Goal: Transaction & Acquisition: Book appointment/travel/reservation

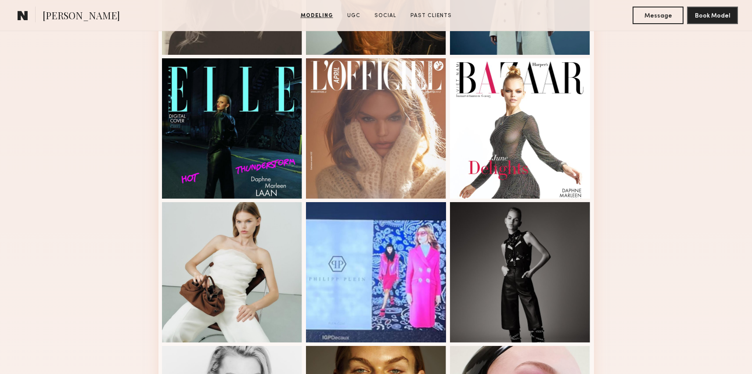
scroll to position [360, 0]
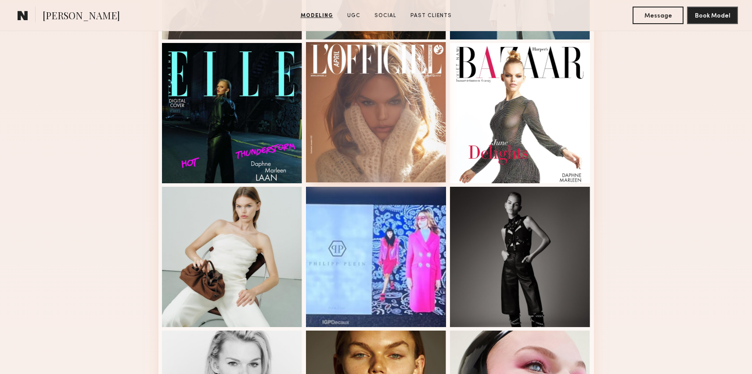
click at [397, 138] on div at bounding box center [376, 112] width 140 height 140
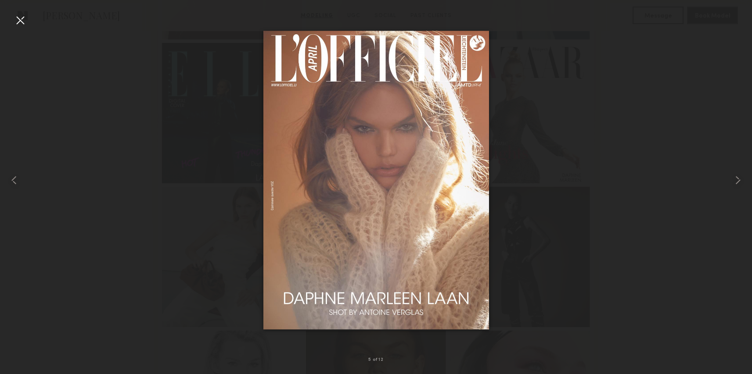
click at [17, 15] on div at bounding box center [20, 20] width 14 height 14
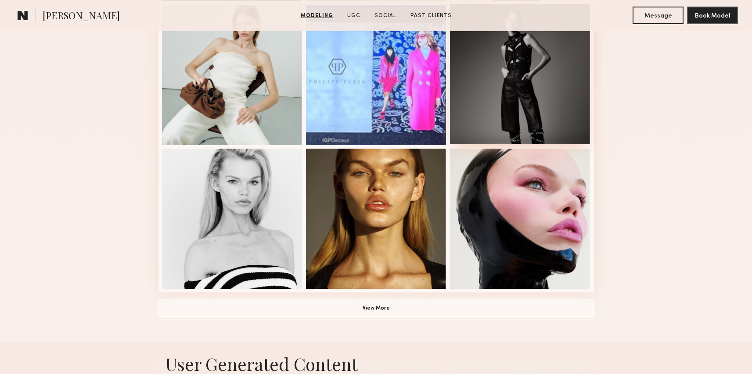
scroll to position [543, 0]
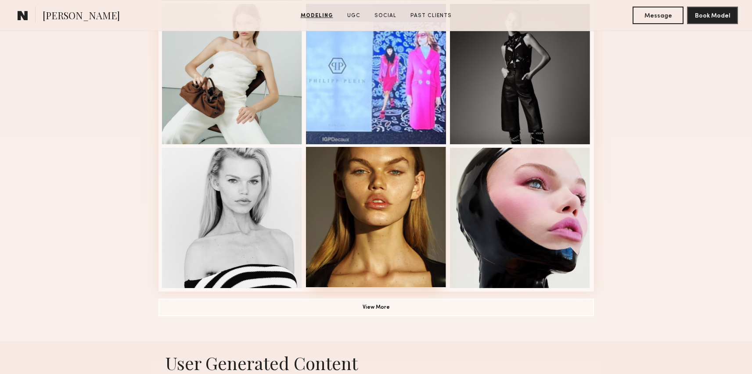
click at [396, 178] on div at bounding box center [376, 217] width 140 height 140
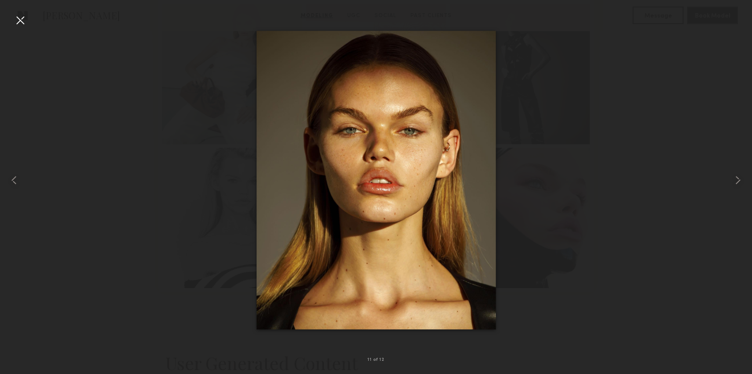
click at [16, 19] on div at bounding box center [20, 20] width 14 height 14
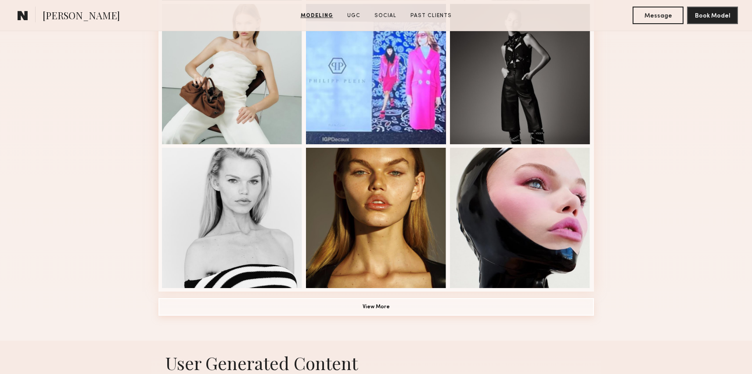
click at [564, 313] on button "View More" at bounding box center [375, 307] width 435 height 18
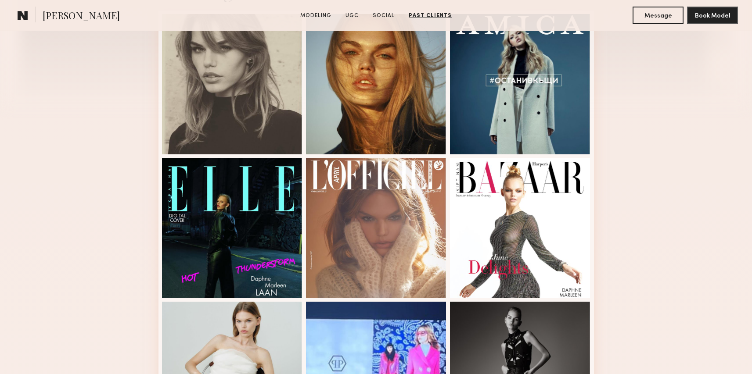
scroll to position [0, 0]
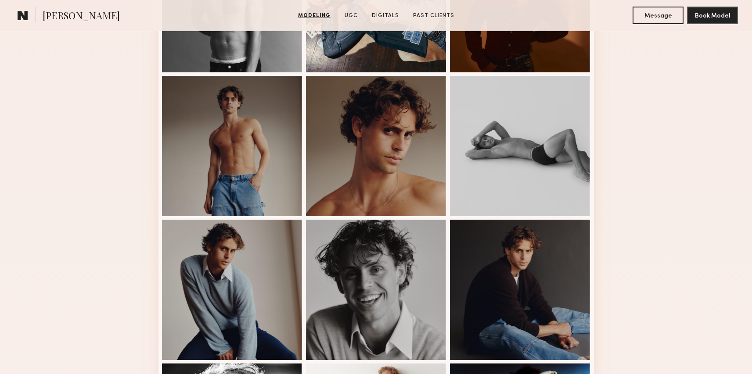
scroll to position [620, 0]
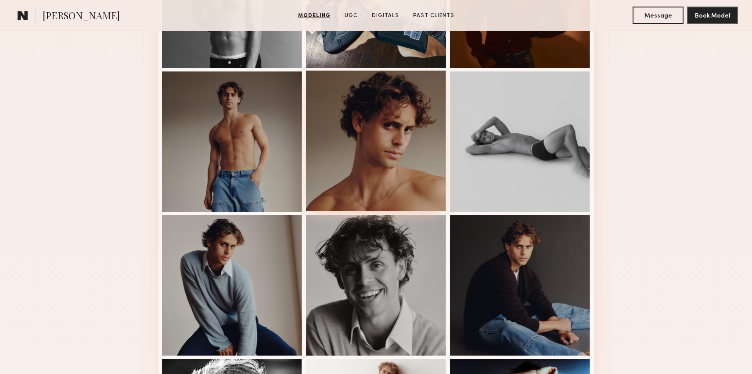
click at [343, 164] on div at bounding box center [376, 141] width 140 height 140
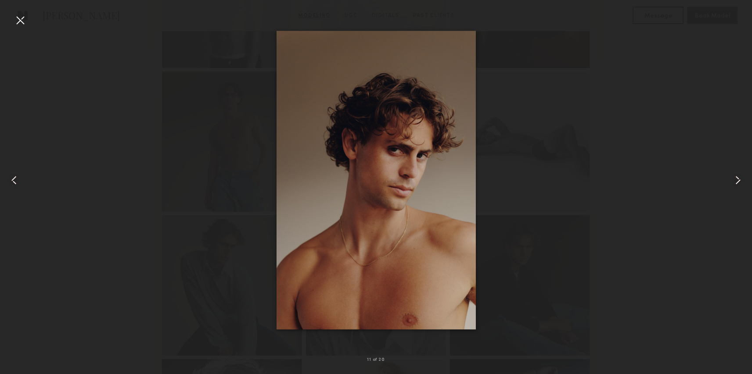
click at [14, 24] on div at bounding box center [20, 20] width 14 height 14
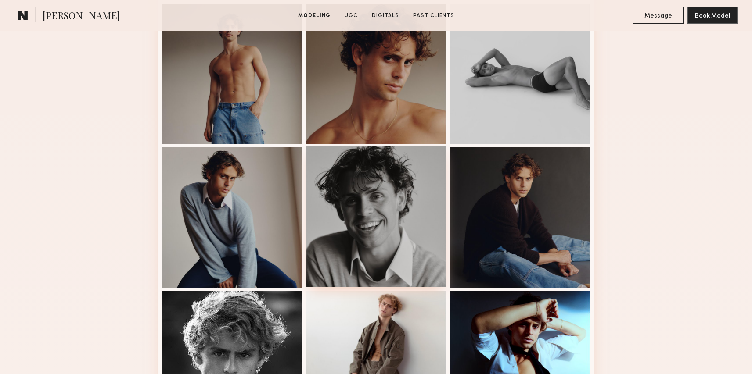
scroll to position [708, 0]
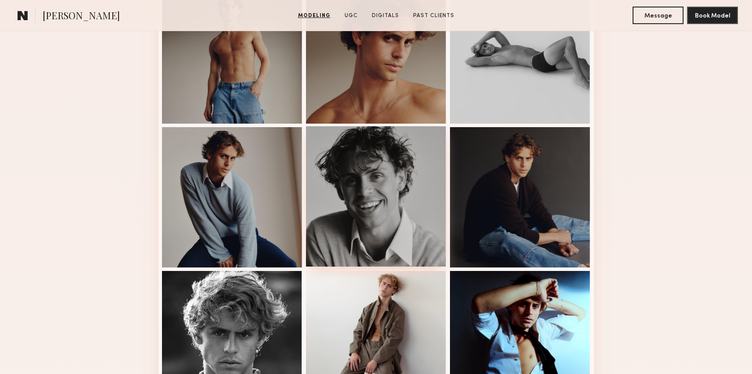
click at [388, 250] on div at bounding box center [376, 196] width 140 height 140
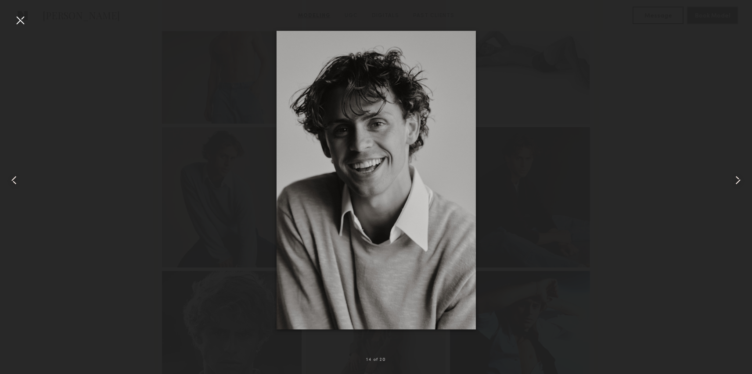
click at [12, 19] on div at bounding box center [15, 180] width 30 height 332
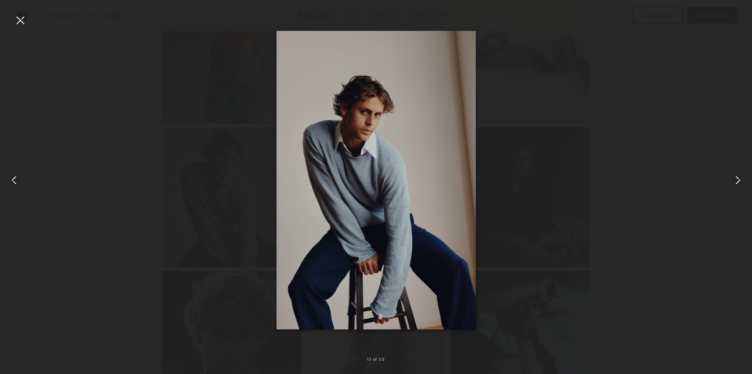
click at [0, 0] on nb-gallery-light "13 of 20" at bounding box center [376, 187] width 752 height 374
